Goal: Task Accomplishment & Management: Use online tool/utility

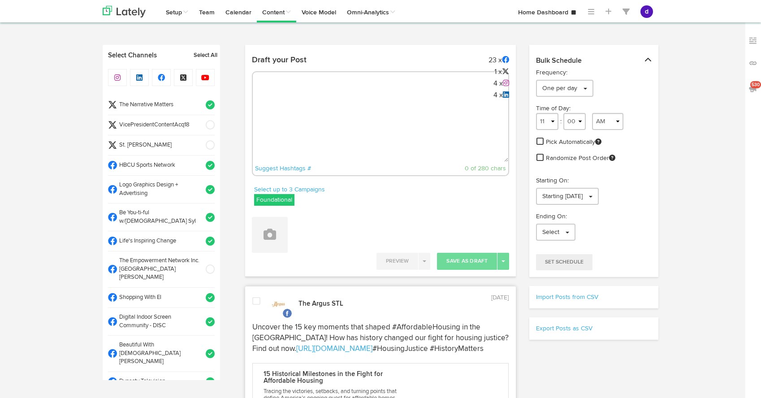
select select "10"
select select "34"
select select "11"
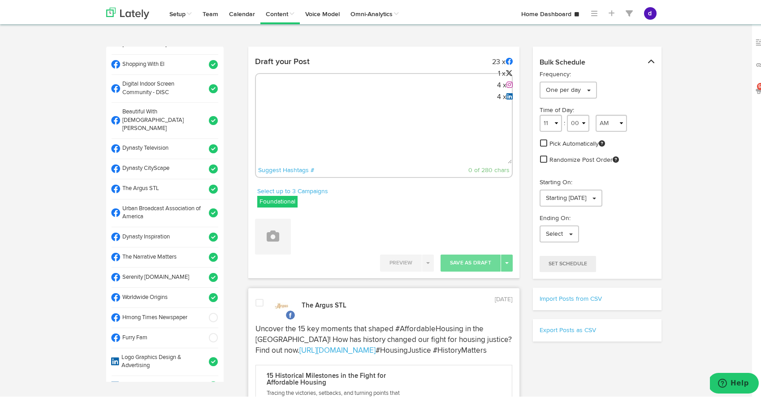
scroll to position [229, 0]
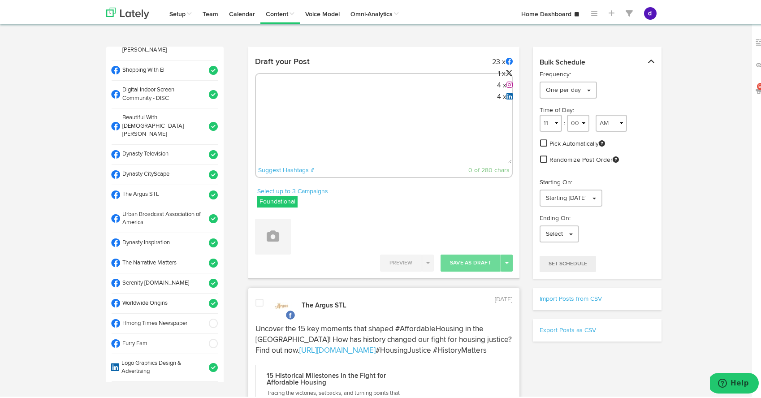
click at [205, 189] on span at bounding box center [210, 193] width 15 height 9
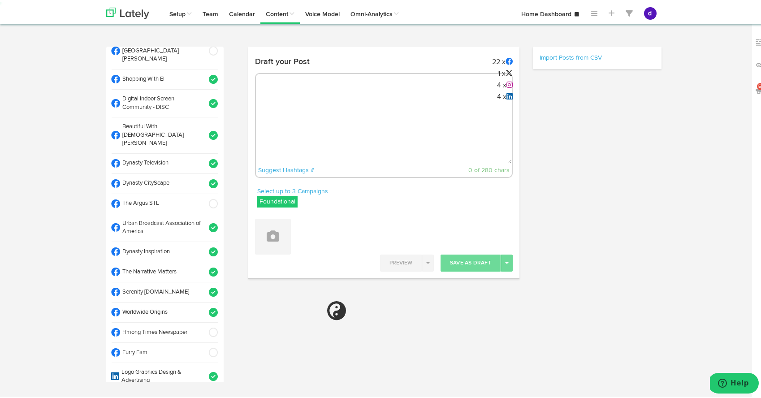
scroll to position [222, 0]
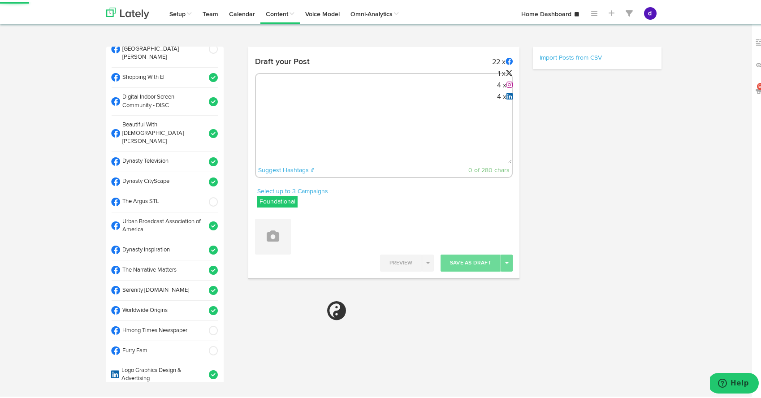
select select "11"
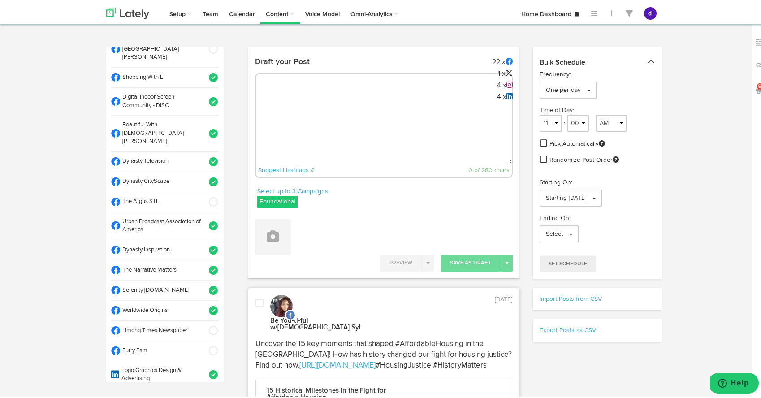
click at [203, 304] on span at bounding box center [210, 308] width 15 height 9
click at [286, 91] on div "Suggest Hashtags # 0 of 280 chars" at bounding box center [384, 123] width 258 height 105
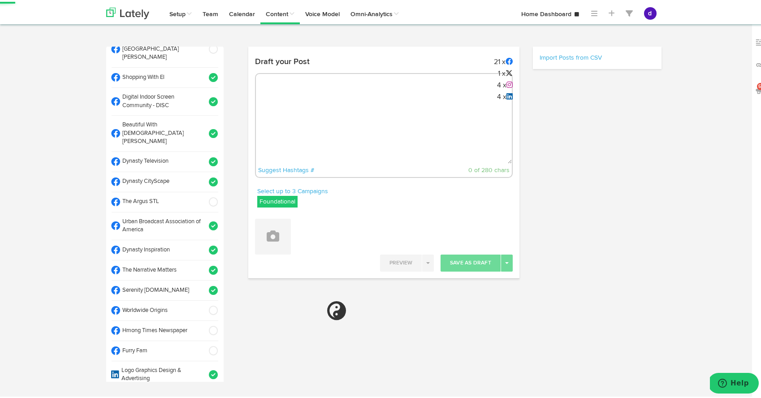
click at [285, 105] on textarea at bounding box center [384, 132] width 256 height 59
paste textarea "ARGUS News. Now. E News [DATE] FEMA extends disaster aid deadline to [DATE]! Vi…"
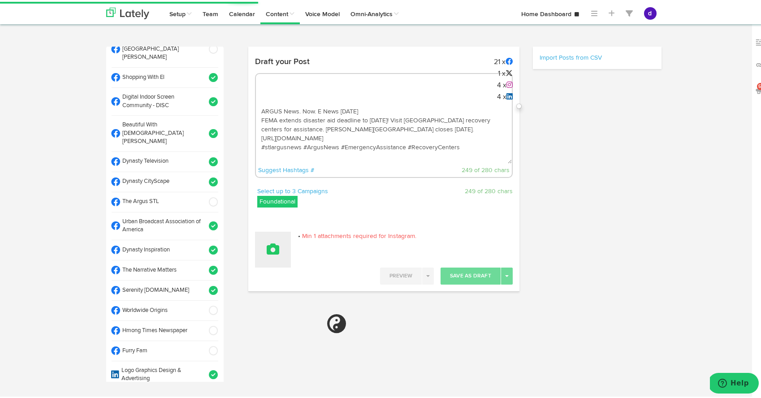
type textarea "ARGUS News. Now. E News [DATE] FEMA extends disaster aid deadline to [DATE]! Vi…"
click at [276, 233] on button at bounding box center [273, 248] width 36 height 36
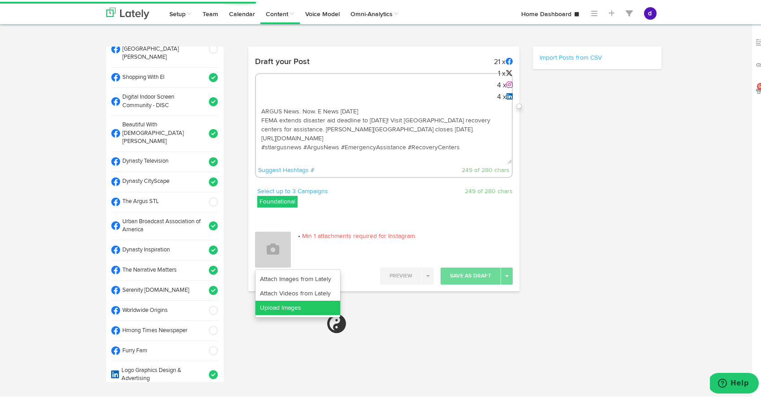
select select "11"
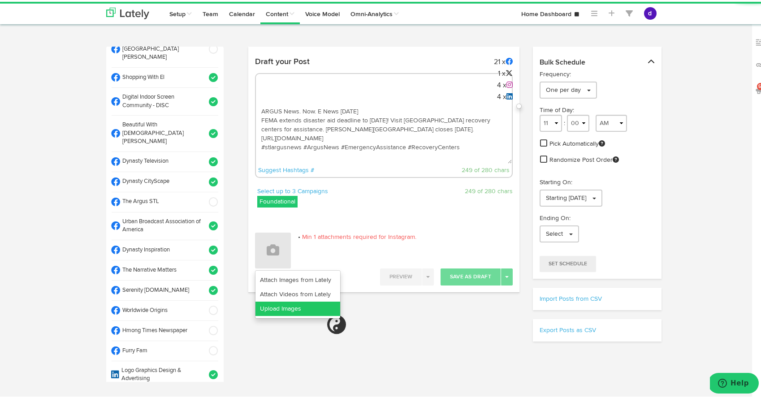
click at [264, 304] on link "Upload Images" at bounding box center [297, 307] width 85 height 14
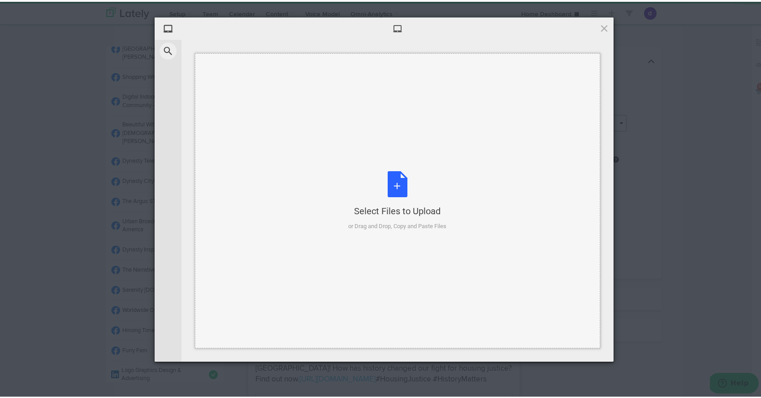
click at [388, 188] on div "Select Files to Upload or Drag and Drop, Copy and Paste Files" at bounding box center [397, 199] width 98 height 60
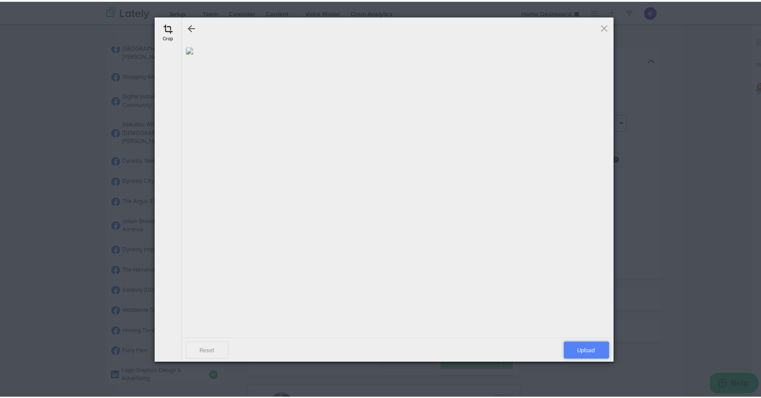
click at [570, 342] on span "Upload" at bounding box center [586, 348] width 45 height 17
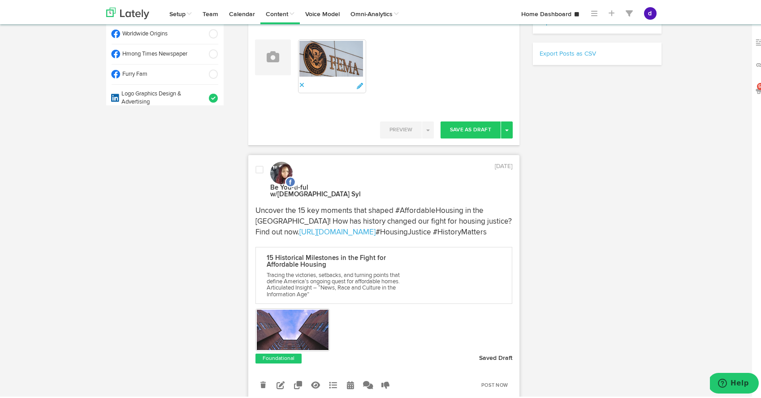
scroll to position [335, 0]
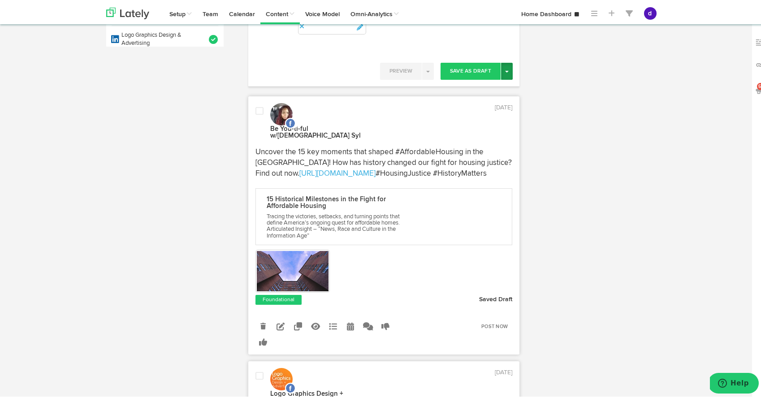
click at [505, 69] on span "button" at bounding box center [507, 70] width 4 height 2
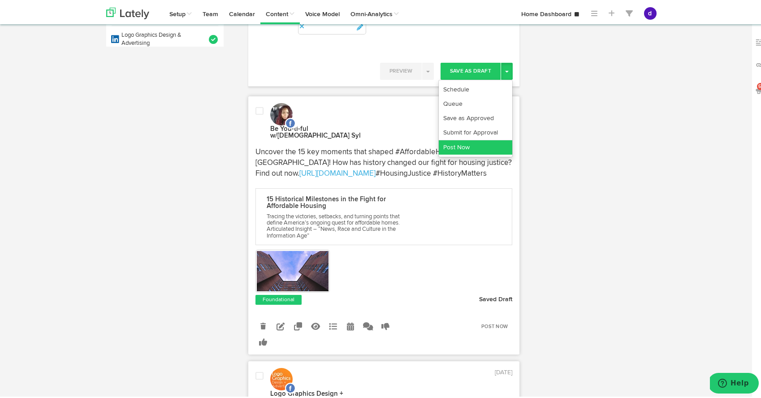
click at [497, 138] on link "Post Now" at bounding box center [475, 145] width 73 height 14
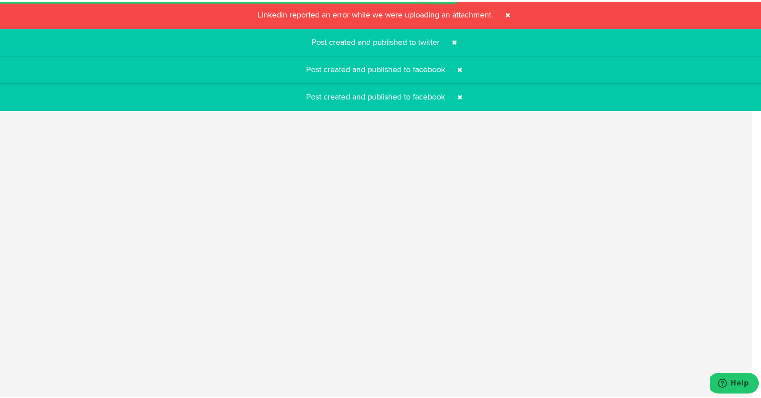
select select "11"
